Goal: Find specific fact: Find contact information

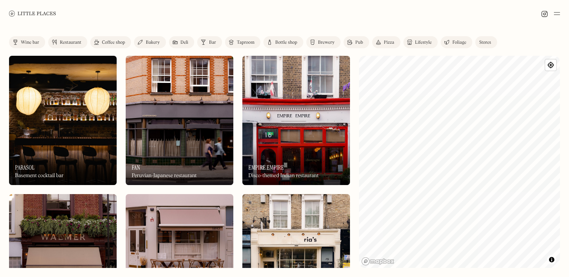
click at [74, 76] on img at bounding box center [63, 120] width 108 height 129
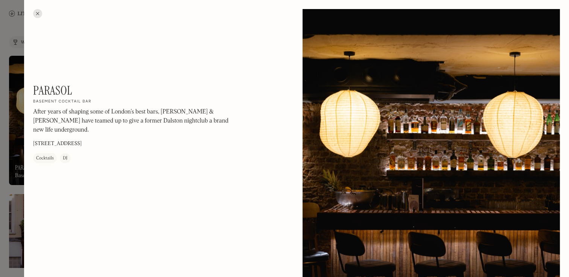
click at [73, 140] on p "[STREET_ADDRESS]" at bounding box center [57, 144] width 49 height 8
copy p "[STREET_ADDRESS]"
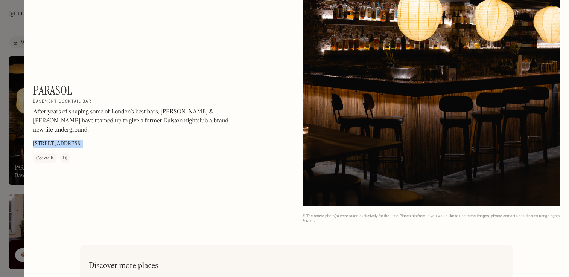
scroll to position [1242, 0]
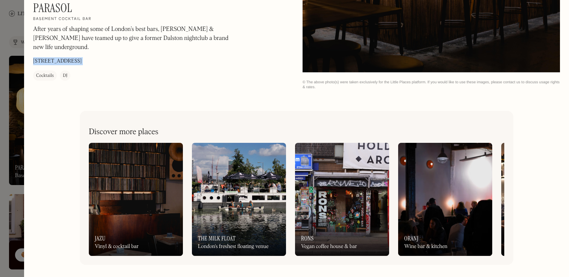
click at [213, 181] on img at bounding box center [239, 199] width 94 height 113
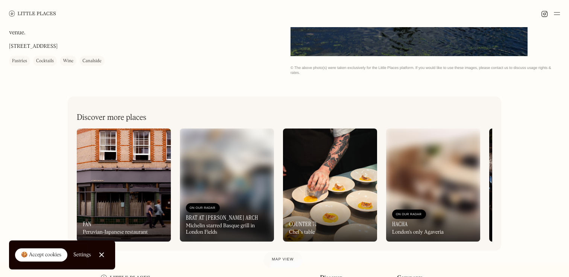
scroll to position [315, 0]
